Goal: Transaction & Acquisition: Purchase product/service

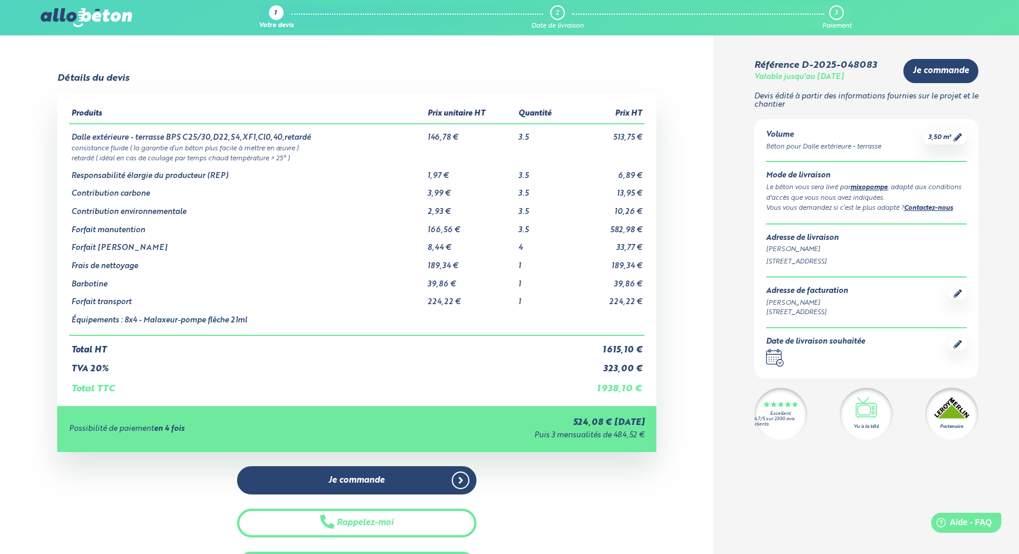
scroll to position [31, 0]
click at [958, 139] on icon at bounding box center [957, 137] width 8 height 8
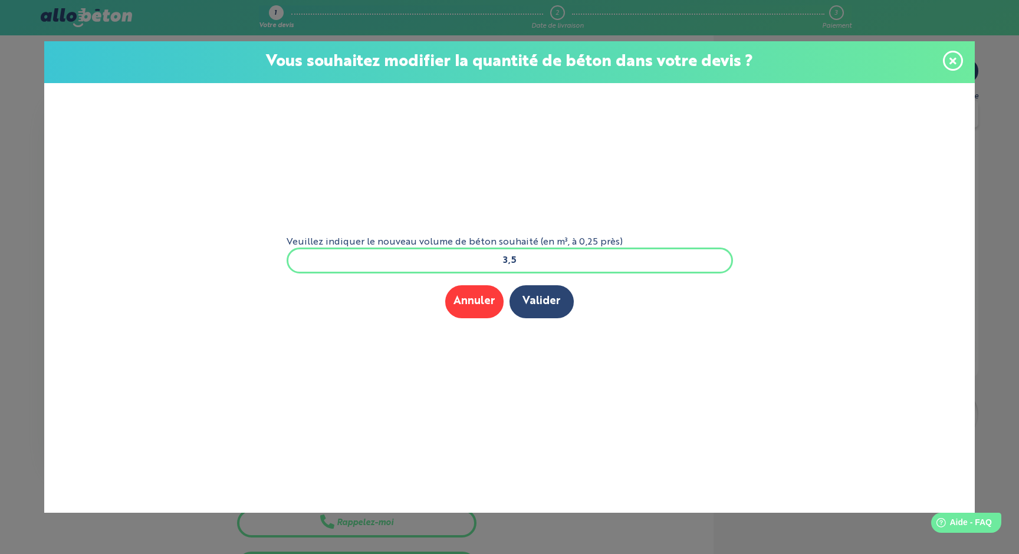
scroll to position [0, 0]
click at [563, 265] on input "3,5" at bounding box center [509, 261] width 446 height 26
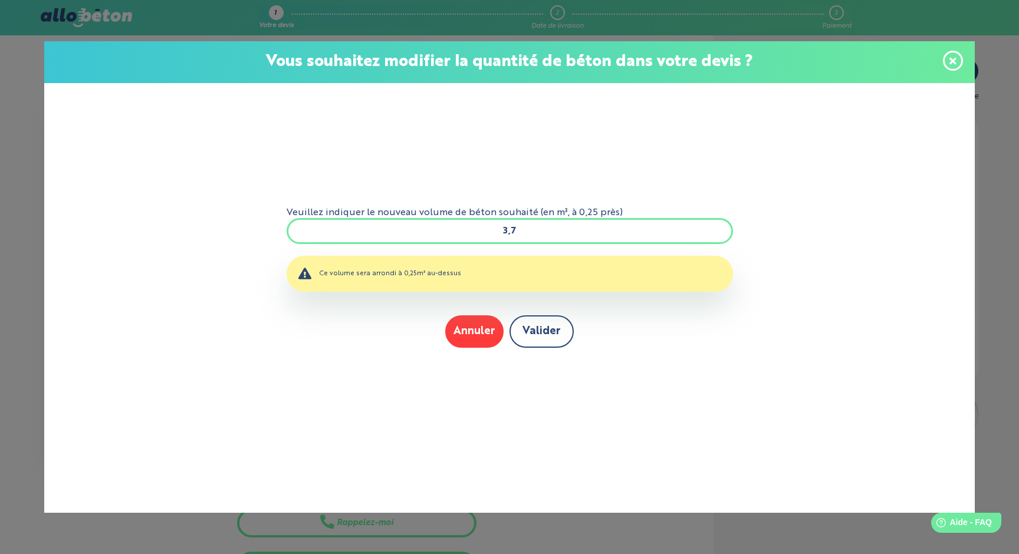
type input "3,7"
click at [536, 335] on button "Valider" at bounding box center [541, 331] width 64 height 32
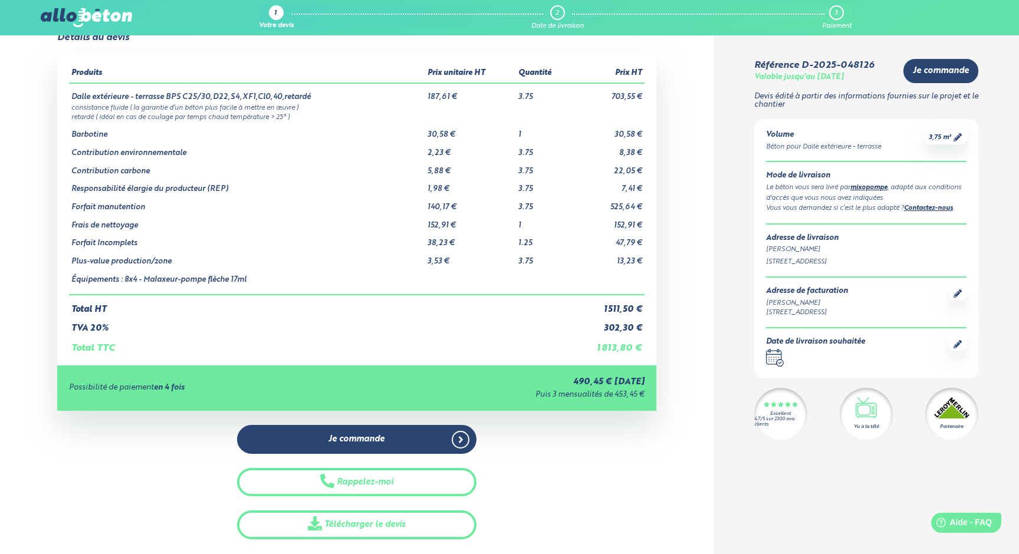
scroll to position [71, 0]
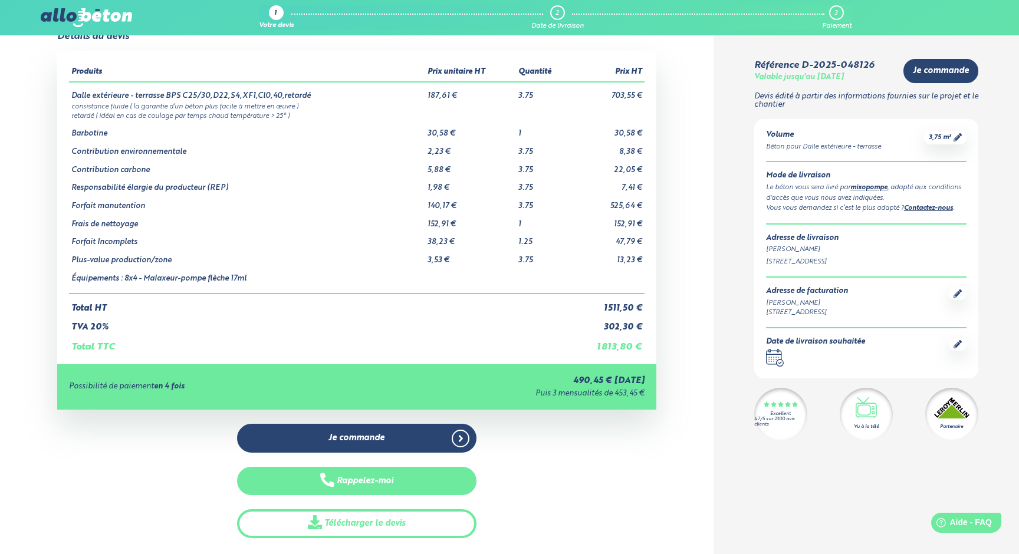
click at [383, 481] on button "Rappelez-moi" at bounding box center [356, 481] width 239 height 29
